Goal: Transaction & Acquisition: Purchase product/service

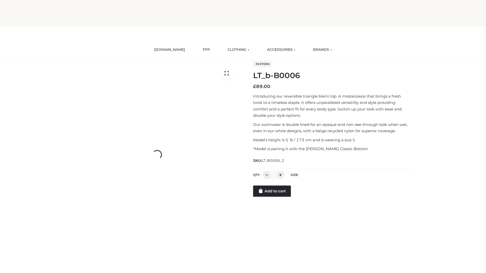
click at [272, 197] on link "Add to cart" at bounding box center [272, 191] width 38 height 11
